Goal: Contribute content: Add original content to the website for others to see

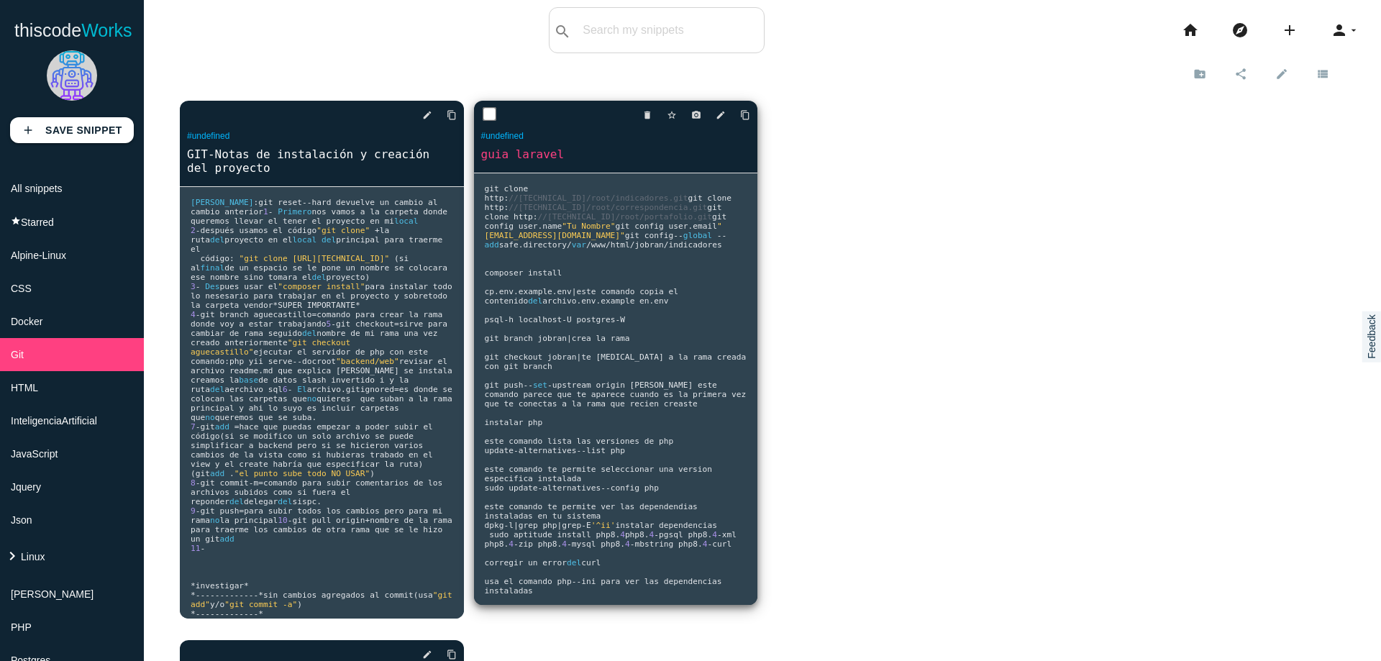
click at [589, 296] on span "indicadores composer install cp" at bounding box center [603, 268] width 237 height 56
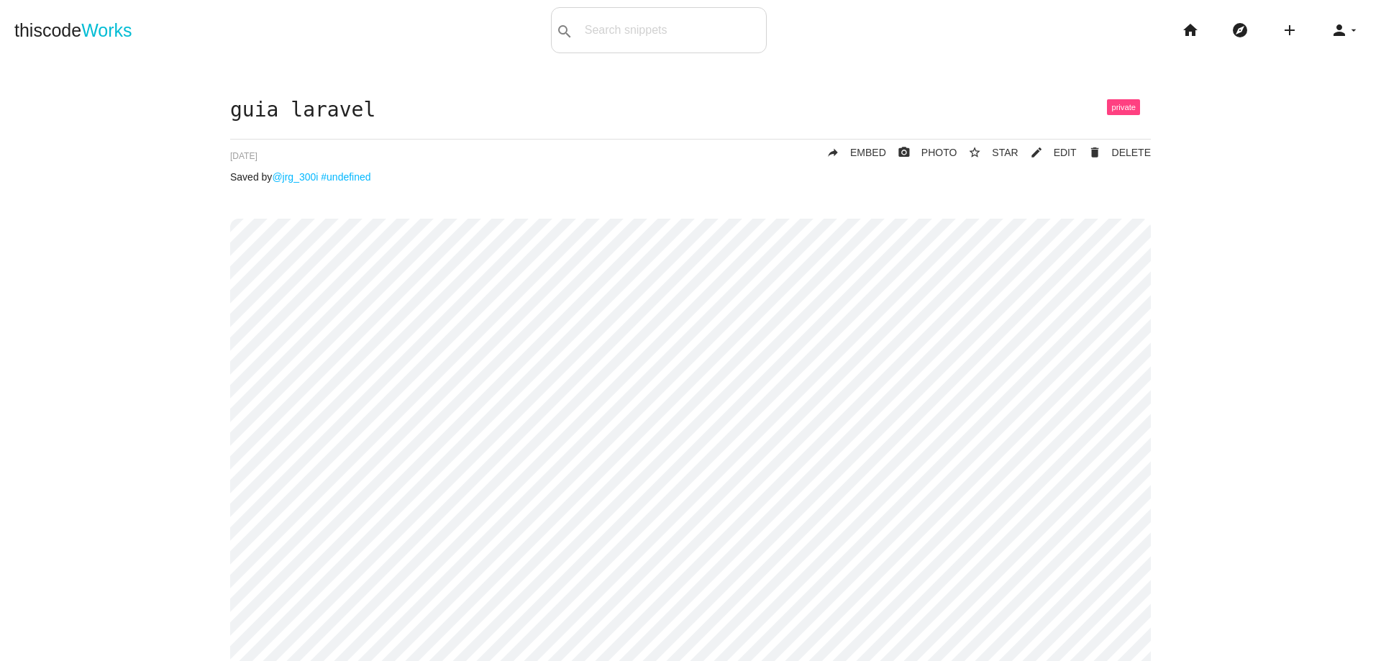
click at [461, 50] on div "thiscode Works search All: All: Code: Title: Tag: All: Code: Title: Tag: search…" at bounding box center [690, 30] width 1381 height 46
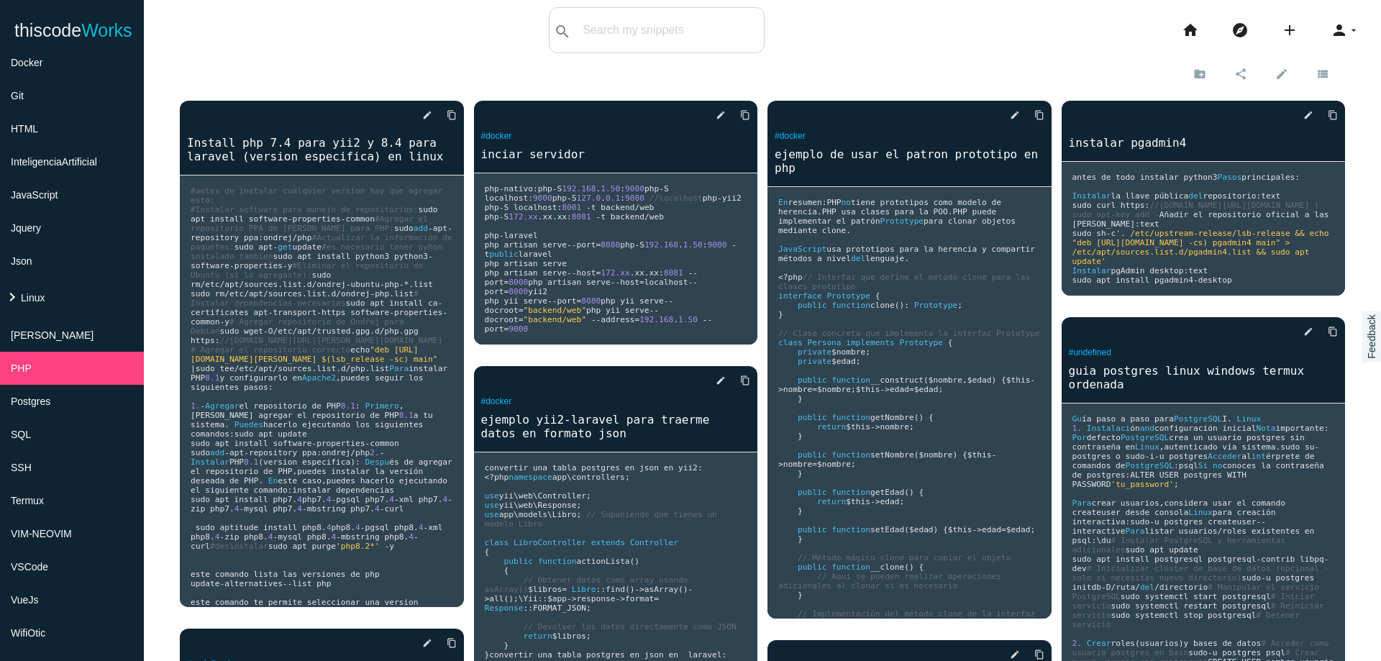
click at [363, 364] on span ""deb [URL][DOMAIN_NAME][PERSON_NAME] $(lsb_release -sc) main"" at bounding box center [314, 354] width 247 height 19
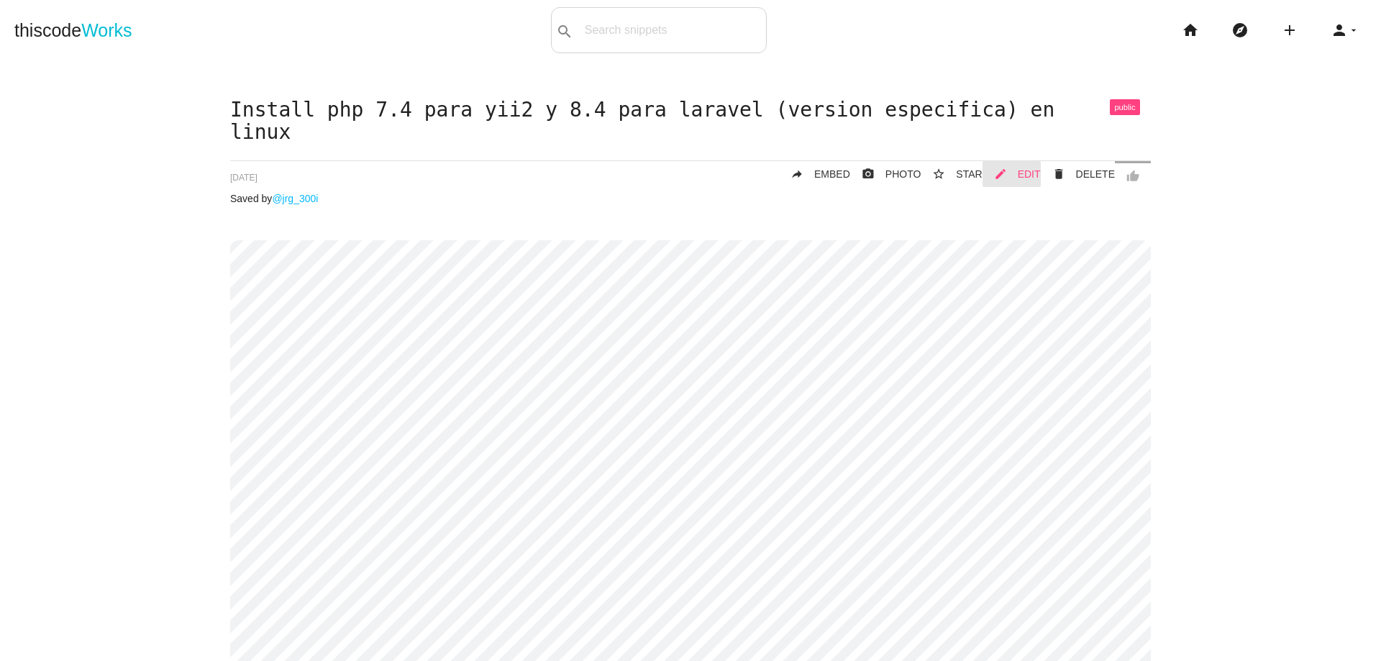
click at [1020, 177] on span "EDIT" at bounding box center [1029, 174] width 23 height 12
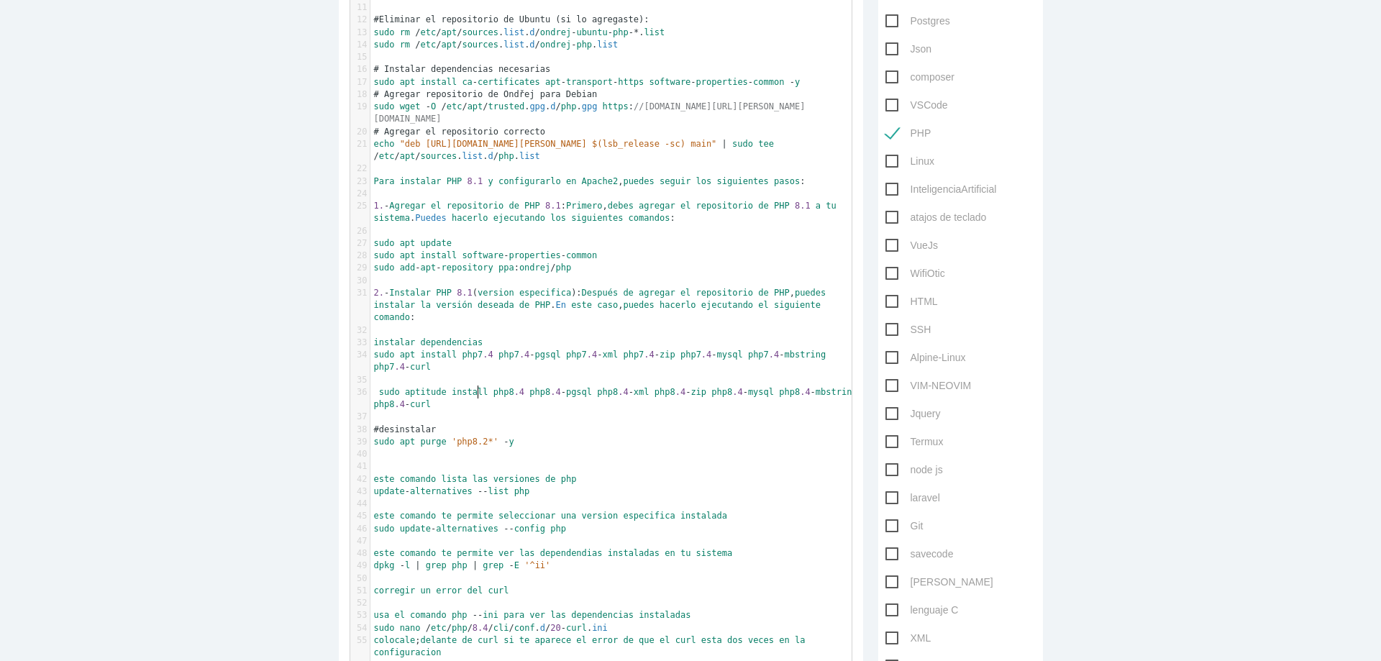
scroll to position [4, 0]
click at [493, 395] on pre "sudo aptitude install php8 .4 php8 .4 - pgsql php8 .4 - xml php8 .4 - zip php8 …" at bounding box center [616, 398] width 492 height 25
type textarea "php8.4-gd"
click at [501, 351] on pre "sudo apt install php7 .4 php7 .4 - pgsql php7 .4 - xml php7 .4 - zip php7 .4 - …" at bounding box center [616, 361] width 492 height 25
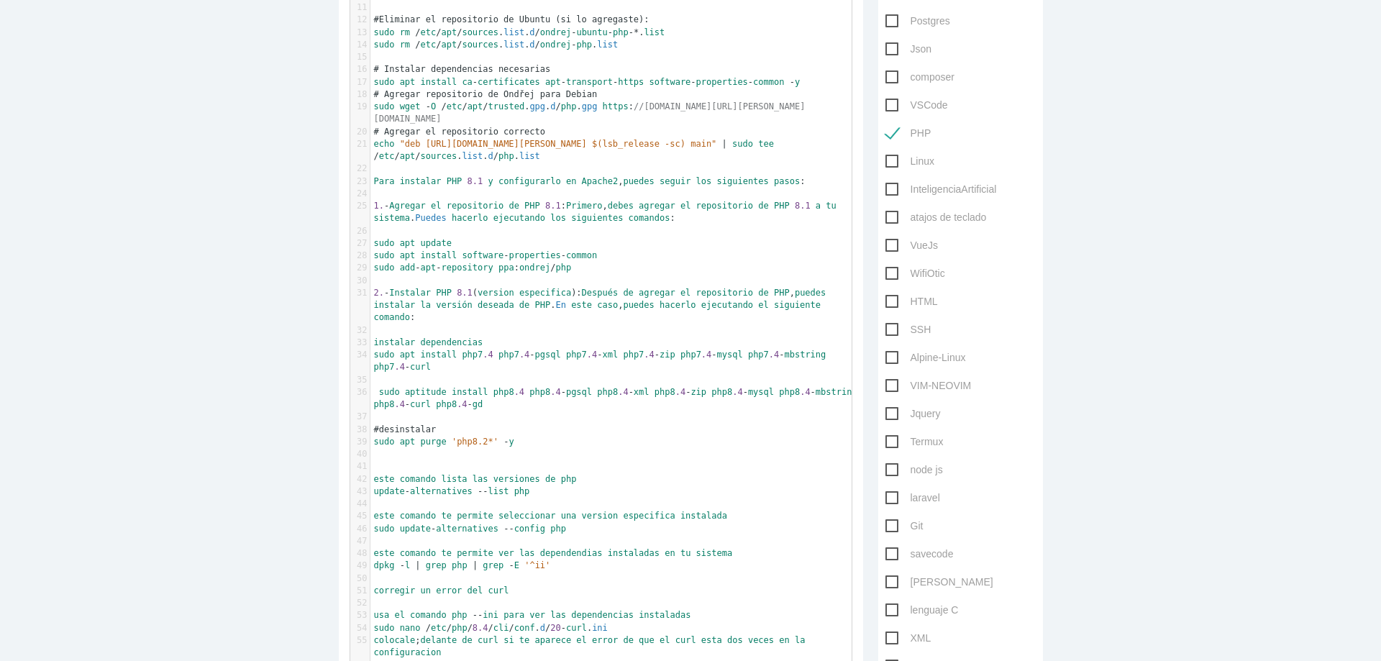
paste textarea "7"
type textarea "7"
drag, startPoint x: 367, startPoint y: 431, endPoint x: 507, endPoint y: 431, distance: 139.5
click at [507, 436] on pre "sudo apt purge 'php8.2*' - y" at bounding box center [616, 442] width 492 height 12
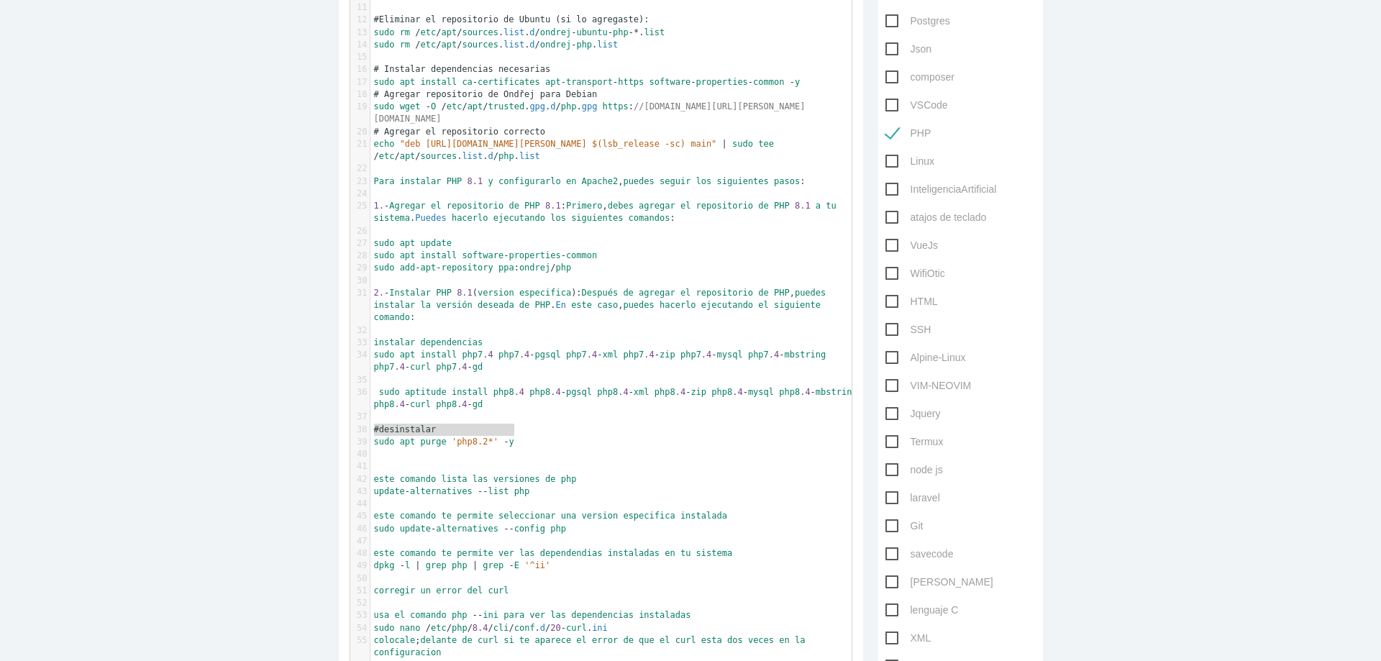
type textarea "sudo apt purge 'php8.2*' -y"
click at [1166, 411] on main "Edit code snippet Private Title Install php 7.4 para yii2 y 8.4 para laravel (v…" at bounding box center [690, 472] width 1381 height 1514
drag, startPoint x: 1206, startPoint y: 388, endPoint x: 1200, endPoint y: 459, distance: 72.1
click at [1207, 394] on main "Edit code snippet Private Title Install php 7.4 para yii2 y 8.4 para laravel (v…" at bounding box center [690, 472] width 1381 height 1514
click at [725, 485] on pre "update - alternatives -- list php" at bounding box center [616, 491] width 492 height 12
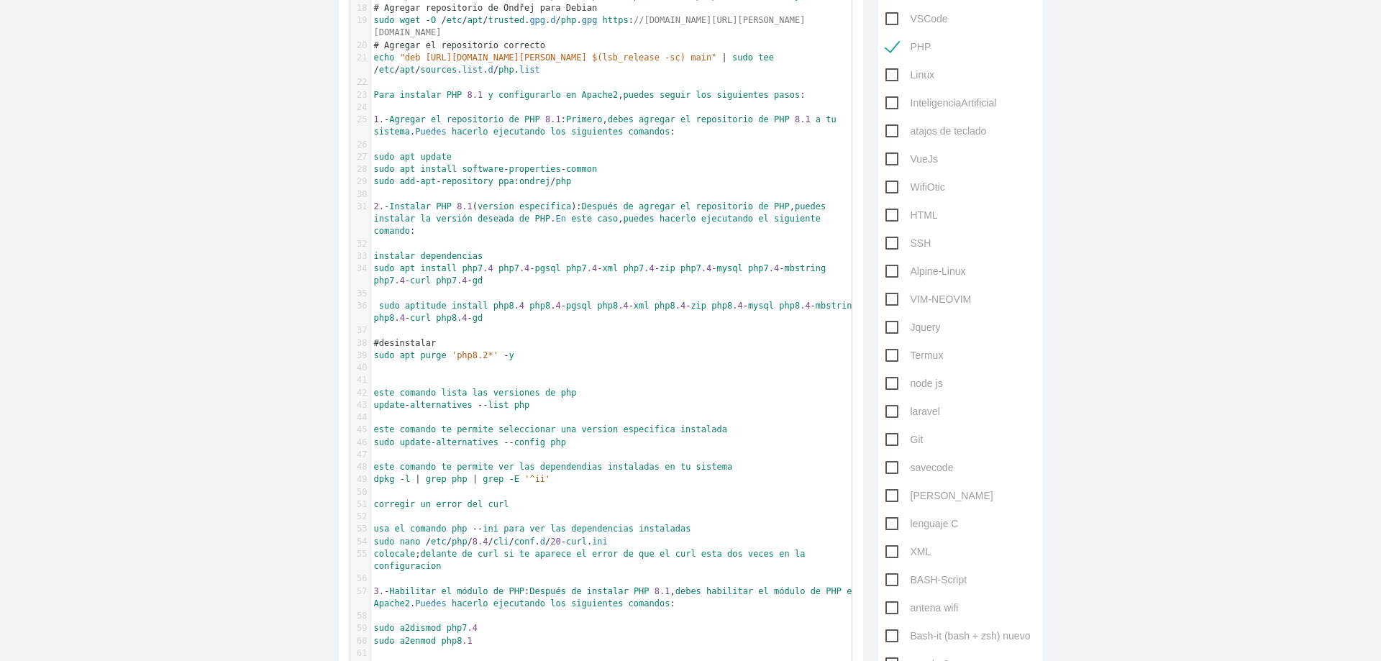
scroll to position [4, 0]
click at [454, 263] on span "sudo apt install php7 .4 php7 .4 - pgsql php7 .4 - xml php7 .4 - zip php7 .4 - …" at bounding box center [602, 274] width 457 height 22
paste textarea
click at [541, 270] on pre "sudo apt install php7 .4 - apcu php7 .4 php7 .4 - pgsql php7 .4 - xml php7 .4 -…" at bounding box center [616, 274] width 492 height 25
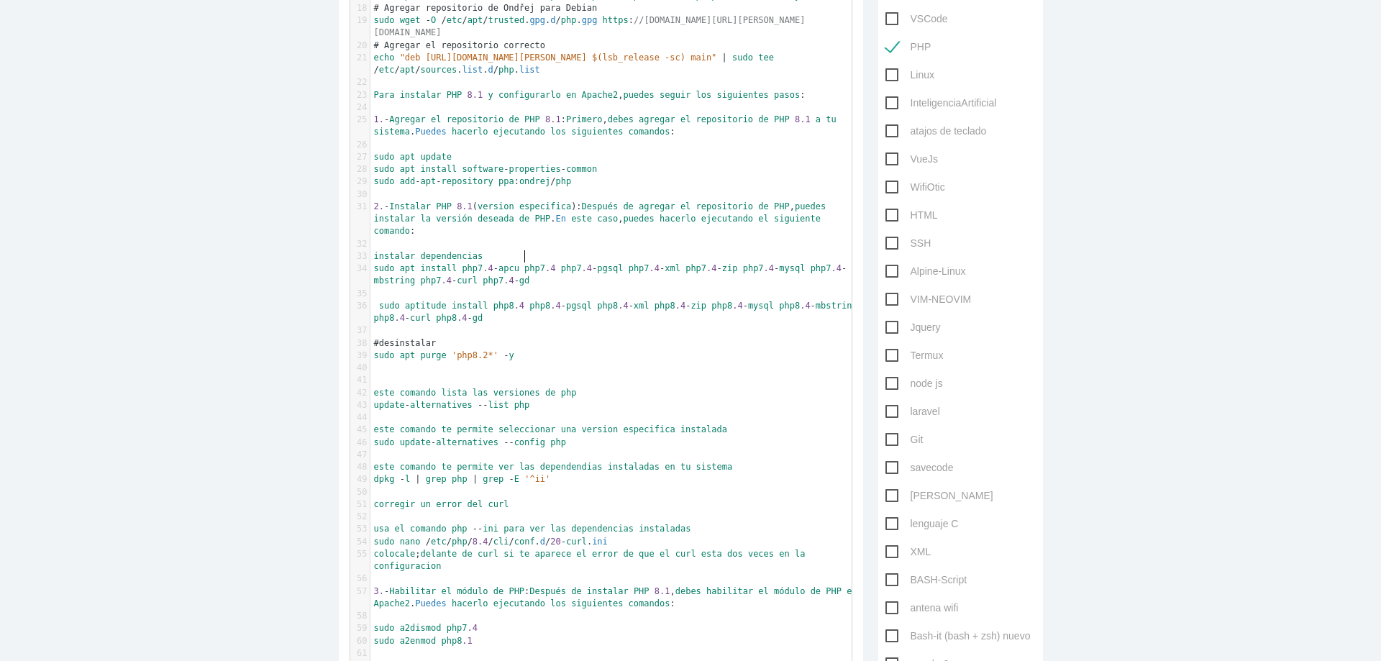
click at [524, 263] on span "php7" at bounding box center [534, 268] width 21 height 10
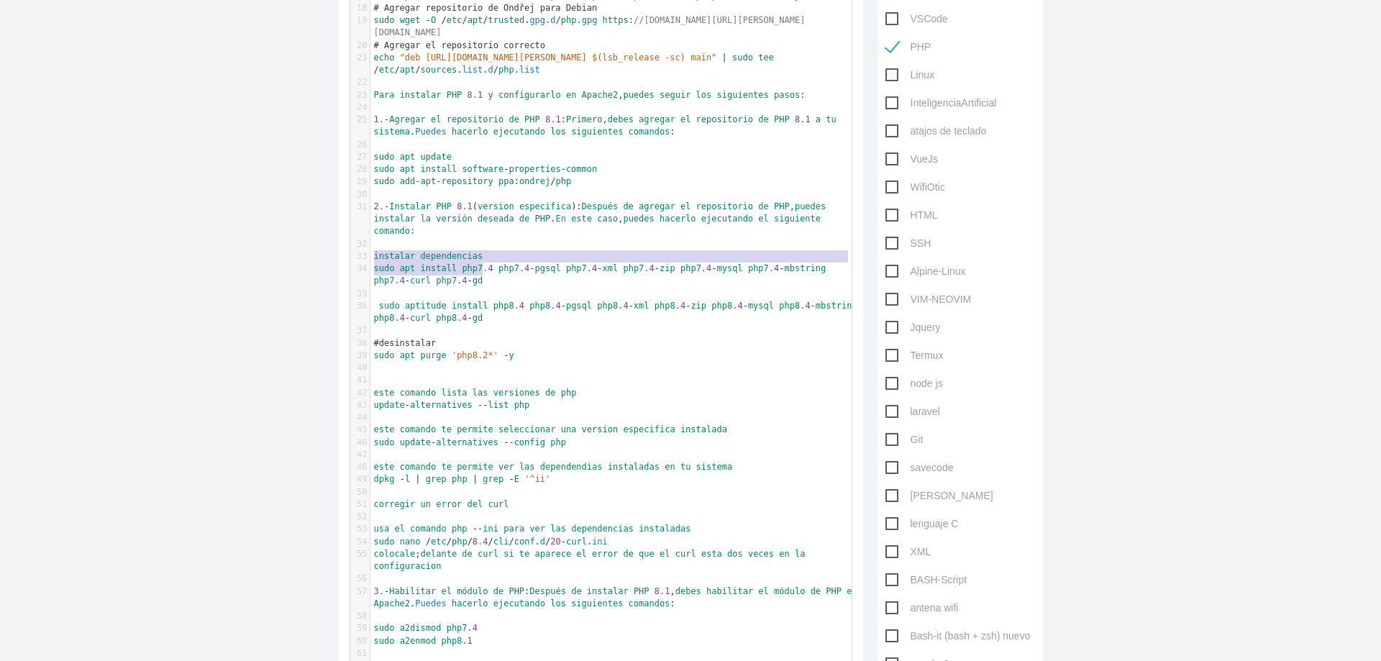
drag, startPoint x: 368, startPoint y: 253, endPoint x: 490, endPoint y: 269, distance: 123.3
click at [490, 269] on pre "sudo apt install php7 .4 php7 .4 - pgsql php7 .4 - xml php7 .4 - zip php7 .4 - …" at bounding box center [616, 274] width 492 height 25
type textarea "sudo apt install php7.4 php7.4-pgsql php7.4-xml php7.4-zip php7.4-mysql php7.4-…"
click at [557, 349] on pre "sudo apt purge 'php8.2*' - y" at bounding box center [616, 355] width 492 height 12
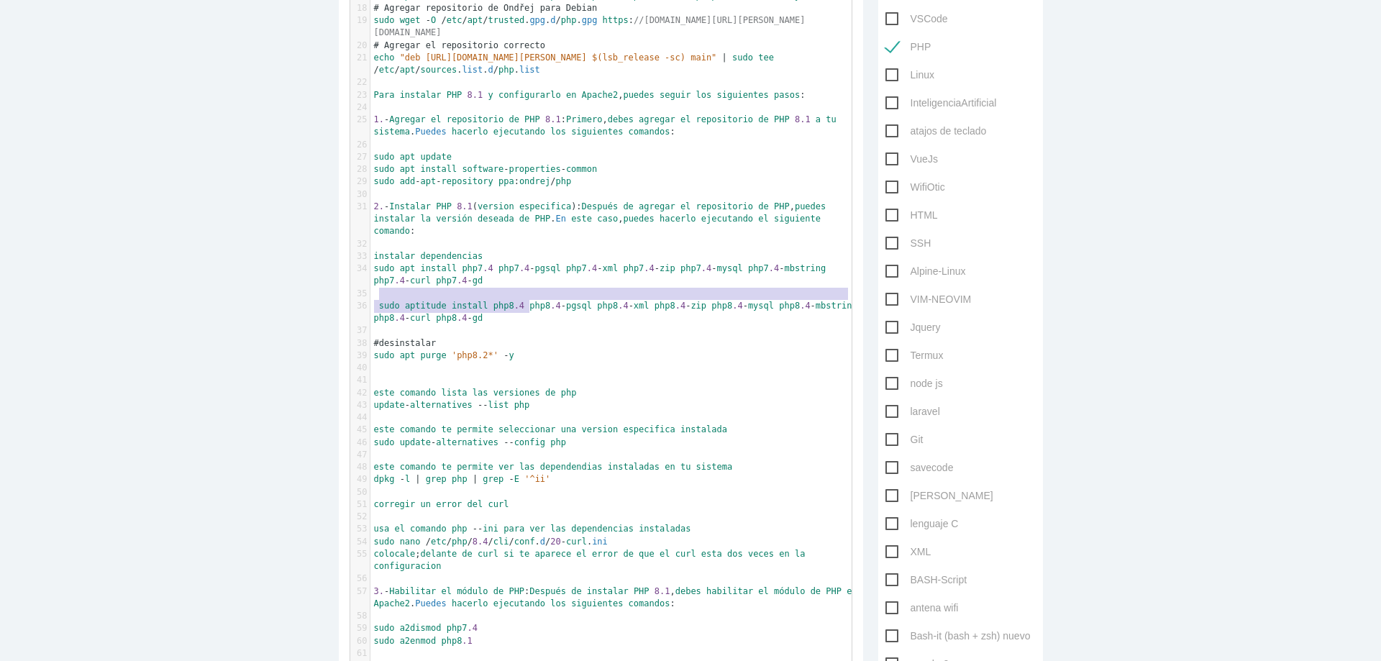
drag, startPoint x: 373, startPoint y: 291, endPoint x: 526, endPoint y: 303, distance: 153.7
click at [526, 303] on pre "sudo aptitude install php8 .4 php8 .4 - pgsql php8 .4 - xml php8 .4 - zip php8 …" at bounding box center [616, 312] width 492 height 25
type textarea "sudo aptitude install php8.4 php8.4-pgsql php8.4-xml php8.4-zip php8.4-mysql ph…"
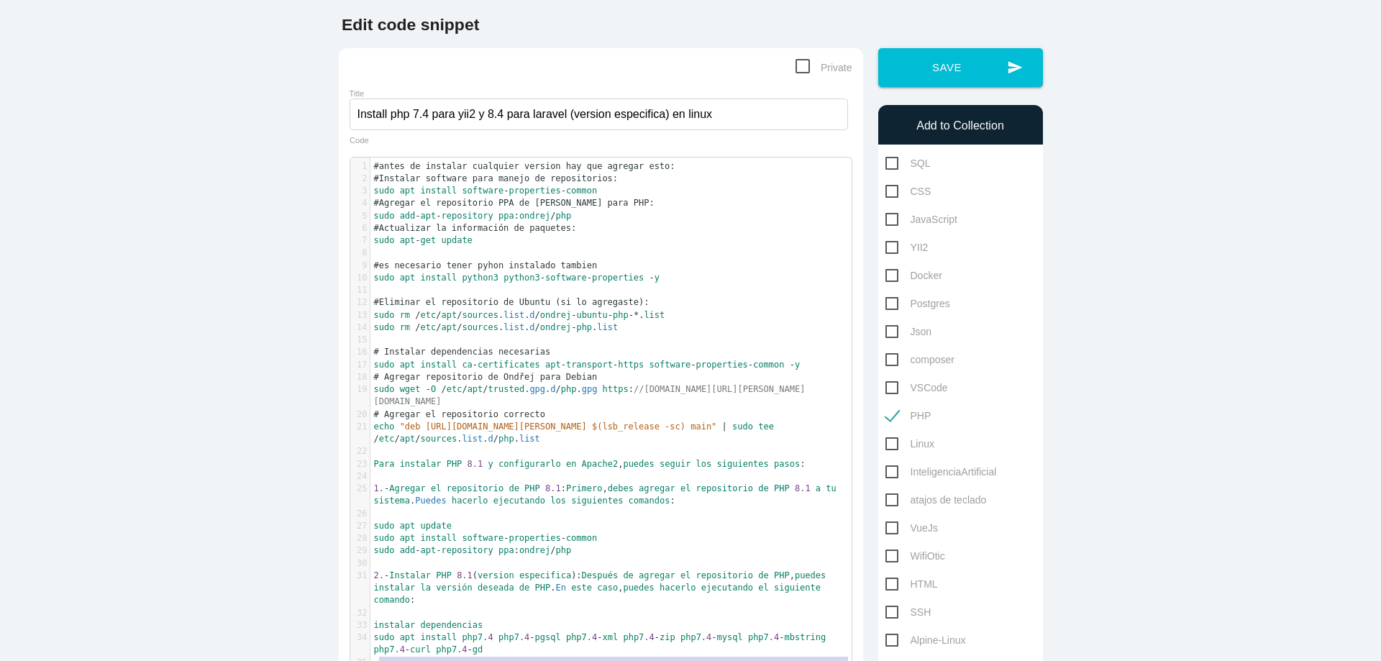
scroll to position [0, 0]
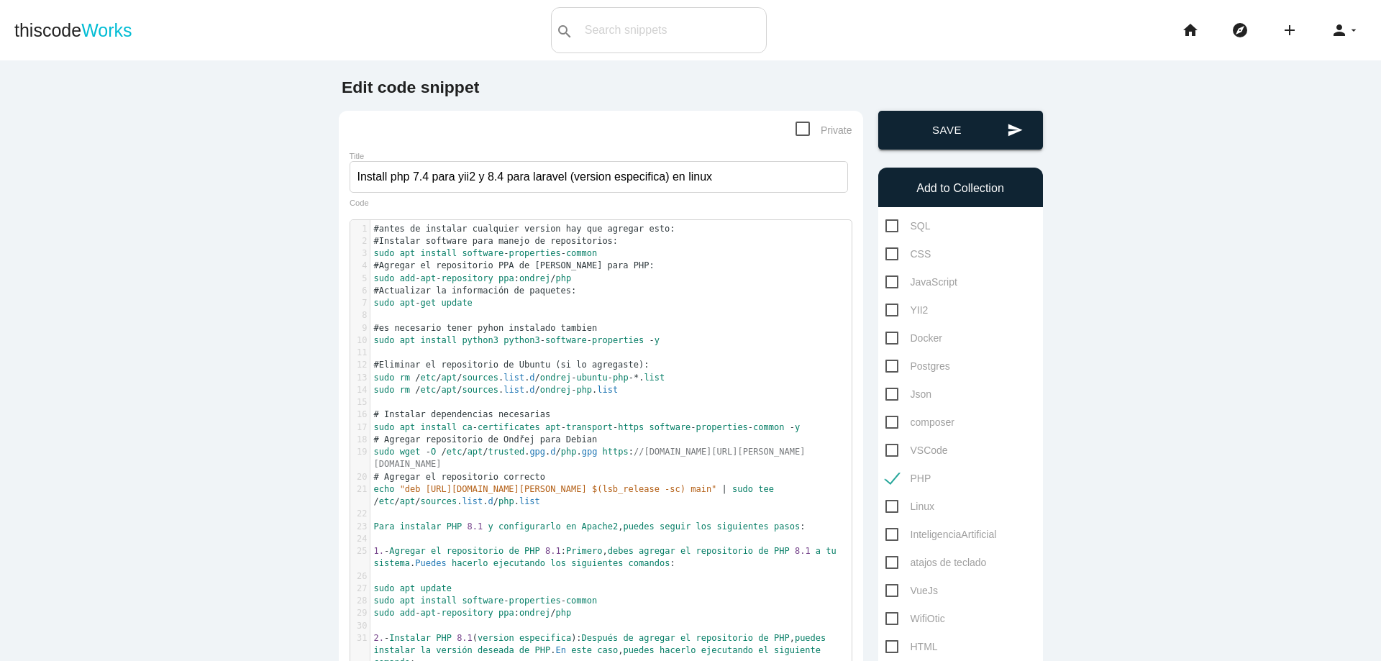
click at [961, 136] on button "send Save" at bounding box center [960, 130] width 165 height 39
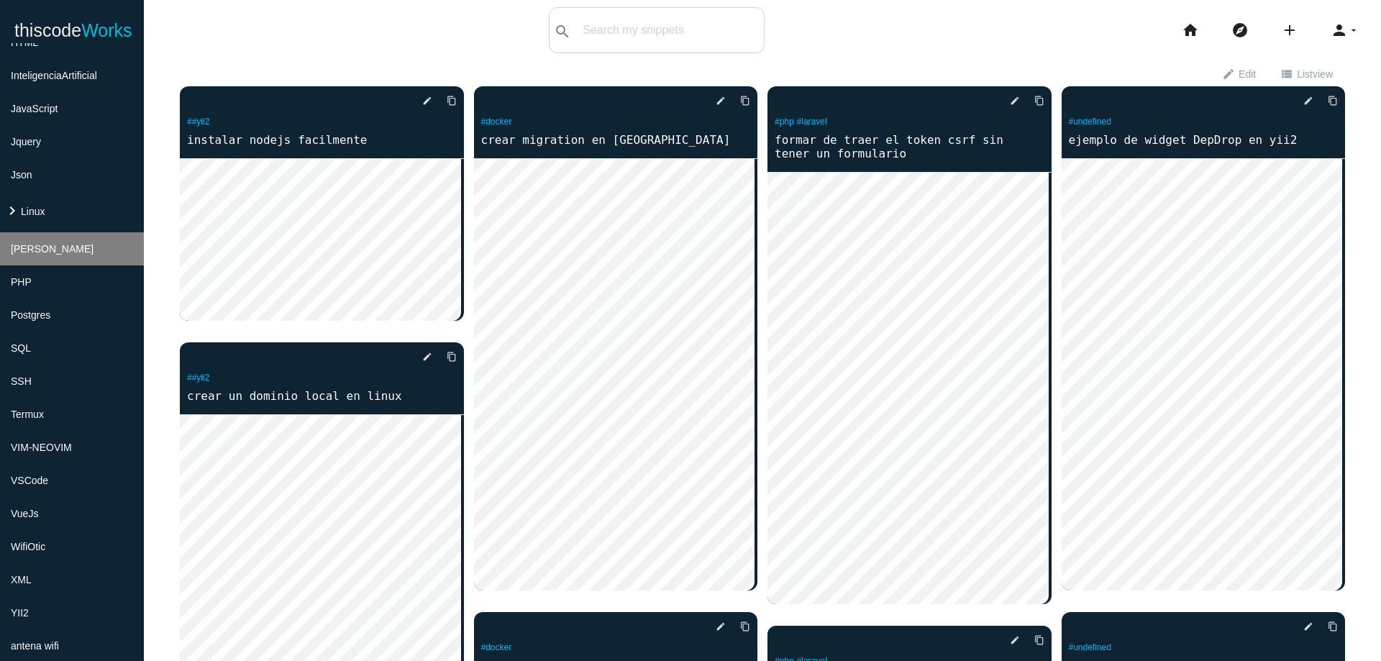
scroll to position [259, 0]
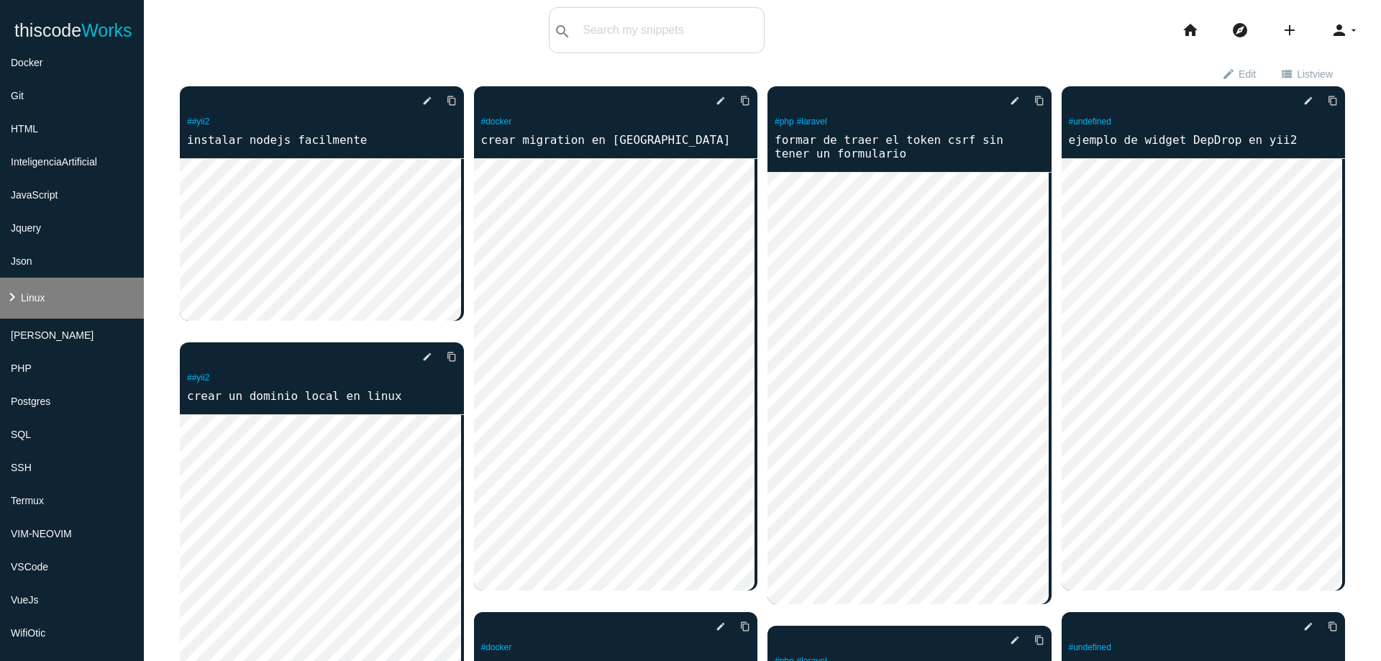
click at [86, 288] on li "keyboard_arrow_right Linux" at bounding box center [72, 298] width 144 height 41
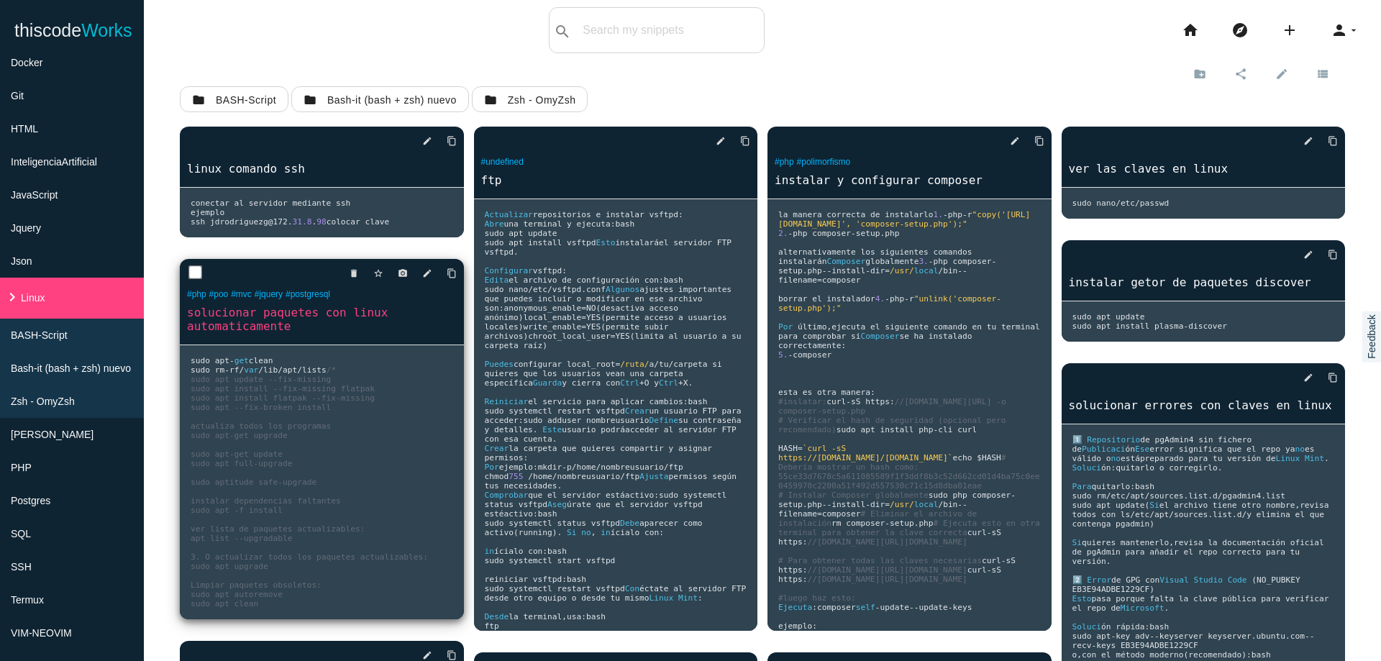
click at [376, 455] on pre "sudo apt - get clean sudo rm - rf / var / lib / apt / lists /* sudo apt update …" at bounding box center [322, 482] width 284 height 274
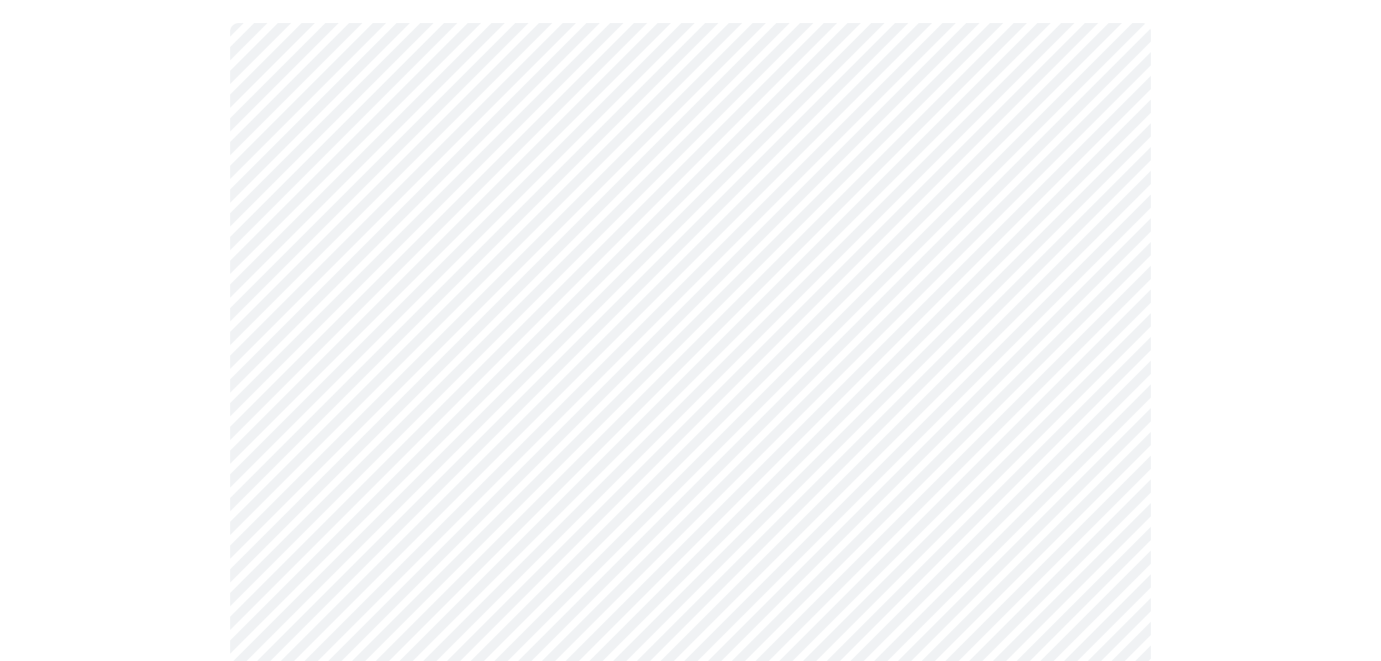
scroll to position [259, 0]
